Goal: Information Seeking & Learning: Check status

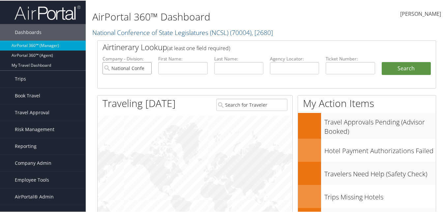
click at [146, 68] on input "National Conference of State Legislatures (NCSL)" at bounding box center [127, 67] width 49 height 12
click at [170, 66] on input "text" at bounding box center [182, 67] width 49 height 12
type input "maggie"
type input "parker"
click at [382, 61] on button "Search" at bounding box center [406, 67] width 49 height 13
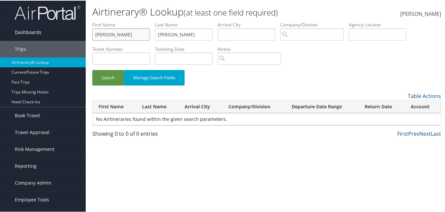
drag, startPoint x: 126, startPoint y: 40, endPoint x: 63, endPoint y: 34, distance: 63.0
click at [63, 34] on div "Dashboards AirPortal 360™ (Manager) AirPortal 360™ (Agent) My Travel Dashboard …" at bounding box center [224, 106] width 448 height 212
click at [109, 78] on button "Search" at bounding box center [108, 77] width 32 height 16
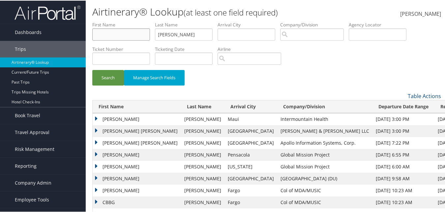
click at [119, 33] on input "text" at bounding box center [121, 34] width 58 height 12
click at [92, 69] on button "Search" at bounding box center [108, 77] width 32 height 16
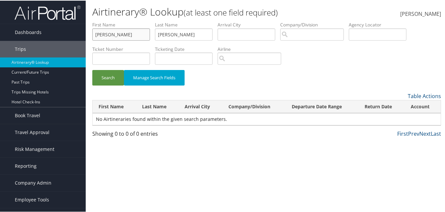
type input "magdalena"
click at [92, 69] on button "Search" at bounding box center [108, 77] width 32 height 16
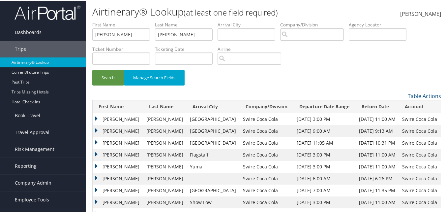
click at [97, 129] on td "MAGDALENA" at bounding box center [118, 130] width 50 height 12
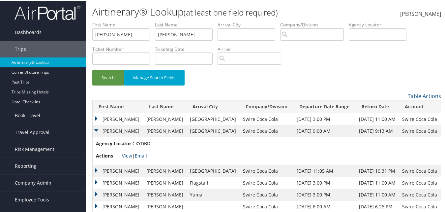
click at [97, 117] on td "MAGDALENA" at bounding box center [118, 119] width 50 height 12
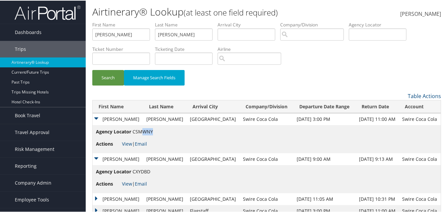
drag, startPoint x: 152, startPoint y: 130, endPoint x: 143, endPoint y: 131, distance: 9.3
click at [143, 131] on span "CSMWNY" at bounding box center [143, 131] width 20 height 6
click at [94, 118] on td "MAGDALENA" at bounding box center [118, 119] width 50 height 12
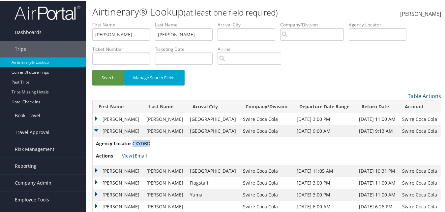
drag, startPoint x: 149, startPoint y: 143, endPoint x: 134, endPoint y: 145, distance: 15.0
click at [134, 145] on span "CXYDBD" at bounding box center [142, 143] width 18 height 6
copy span "CXYDBD"
click at [129, 154] on link "View" at bounding box center [127, 155] width 10 height 6
drag, startPoint x: 143, startPoint y: 37, endPoint x: 89, endPoint y: 33, distance: 54.3
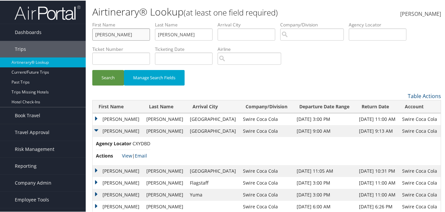
click at [92, 33] on form "First Name magdalena Last Name parker Departure City Arrival City Company/Divis…" at bounding box center [266, 56] width 349 height 71
drag, startPoint x: 185, startPoint y: 34, endPoint x: 145, endPoint y: 28, distance: 41.1
click at [145, 21] on ul "First Name Last Name parker Departure City Arrival City Company/Division Airpor…" at bounding box center [266, 21] width 349 height 0
click at [132, 33] on input "text" at bounding box center [121, 34] width 58 height 12
click at [167, 30] on input "text" at bounding box center [184, 34] width 58 height 12
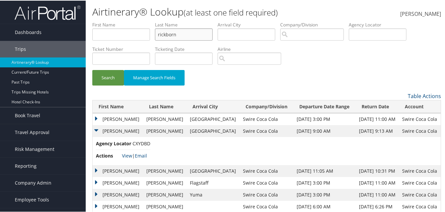
type input "rickborn"
click at [92, 69] on button "Search" at bounding box center [108, 77] width 32 height 16
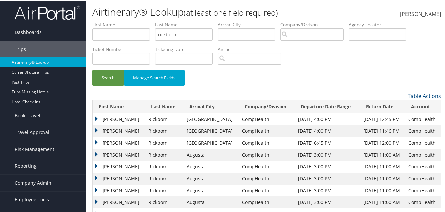
click at [96, 118] on td "Lanette" at bounding box center [119, 119] width 52 height 12
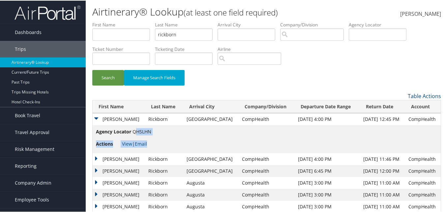
drag, startPoint x: 152, startPoint y: 131, endPoint x: 145, endPoint y: 133, distance: 7.1
click at [145, 133] on td "Agency Locator QHSLHN Actions View | Email" at bounding box center [267, 138] width 348 height 28
drag, startPoint x: 145, startPoint y: 133, endPoint x: 182, endPoint y: 138, distance: 37.3
click at [182, 138] on td "Agency Locator QHSLHN Actions View | Email" at bounding box center [267, 138] width 348 height 28
drag, startPoint x: 152, startPoint y: 131, endPoint x: 135, endPoint y: 132, distance: 16.8
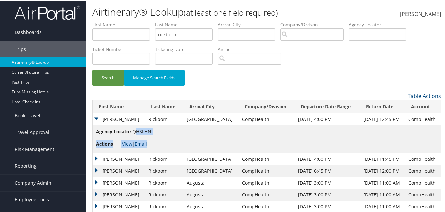
click at [135, 132] on td "Agency Locator QHSLHN Actions View | Email" at bounding box center [267, 138] width 348 height 28
drag, startPoint x: 135, startPoint y: 132, endPoint x: 151, endPoint y: 131, distance: 15.5
click at [151, 131] on span "QHSLHN" at bounding box center [142, 131] width 19 height 6
copy span "QHSLHN"
click at [157, 129] on td "Agency Locator QHSLHN Actions View | Email" at bounding box center [267, 138] width 348 height 28
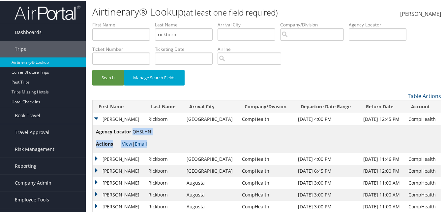
drag, startPoint x: 152, startPoint y: 131, endPoint x: 133, endPoint y: 132, distance: 18.8
click at [133, 132] on td "Agency Locator QHSLHN Actions View | Email" at bounding box center [267, 138] width 348 height 28
click at [133, 131] on span "QHSLHN" at bounding box center [142, 131] width 19 height 6
drag, startPoint x: 134, startPoint y: 131, endPoint x: 151, endPoint y: 132, distance: 17.2
click at [151, 132] on span "QHSLHN" at bounding box center [142, 131] width 19 height 6
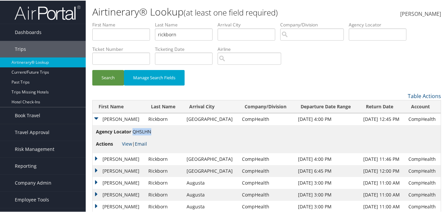
copy span "QHSLHN"
click at [147, 131] on span "QHSLHN" at bounding box center [142, 131] width 19 height 6
click at [148, 130] on span "QHSLHN" at bounding box center [142, 131] width 19 height 6
drag, startPoint x: 133, startPoint y: 132, endPoint x: 150, endPoint y: 131, distance: 17.2
click at [150, 131] on span "QHSLHN" at bounding box center [142, 131] width 19 height 6
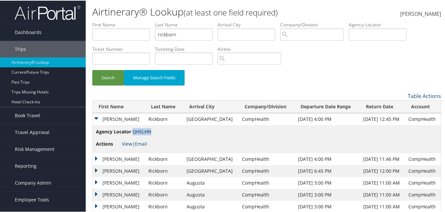
copy span "QHSLHN"
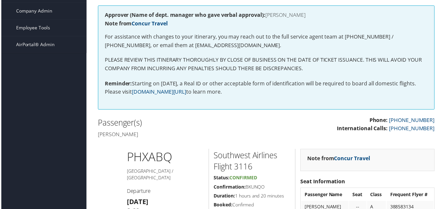
scroll to position [28, 0]
